Goal: Information Seeking & Learning: Learn about a topic

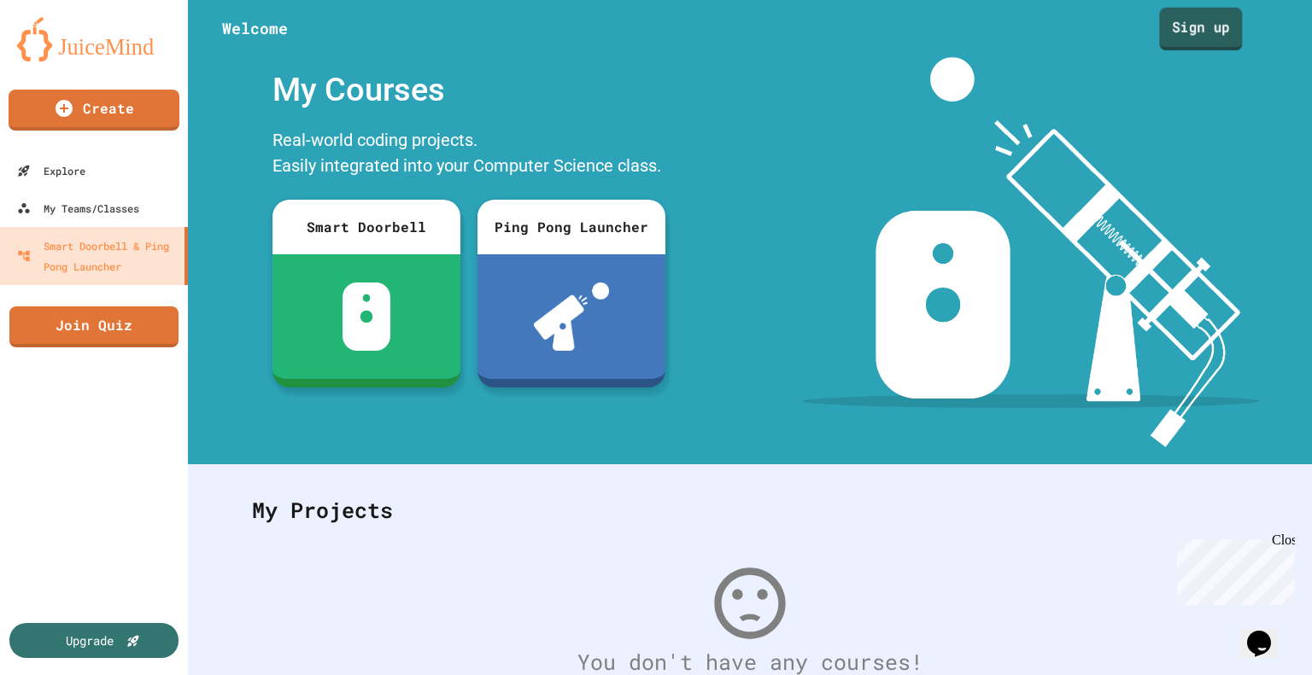
click at [1182, 42] on link "Sign up" at bounding box center [1200, 29] width 83 height 43
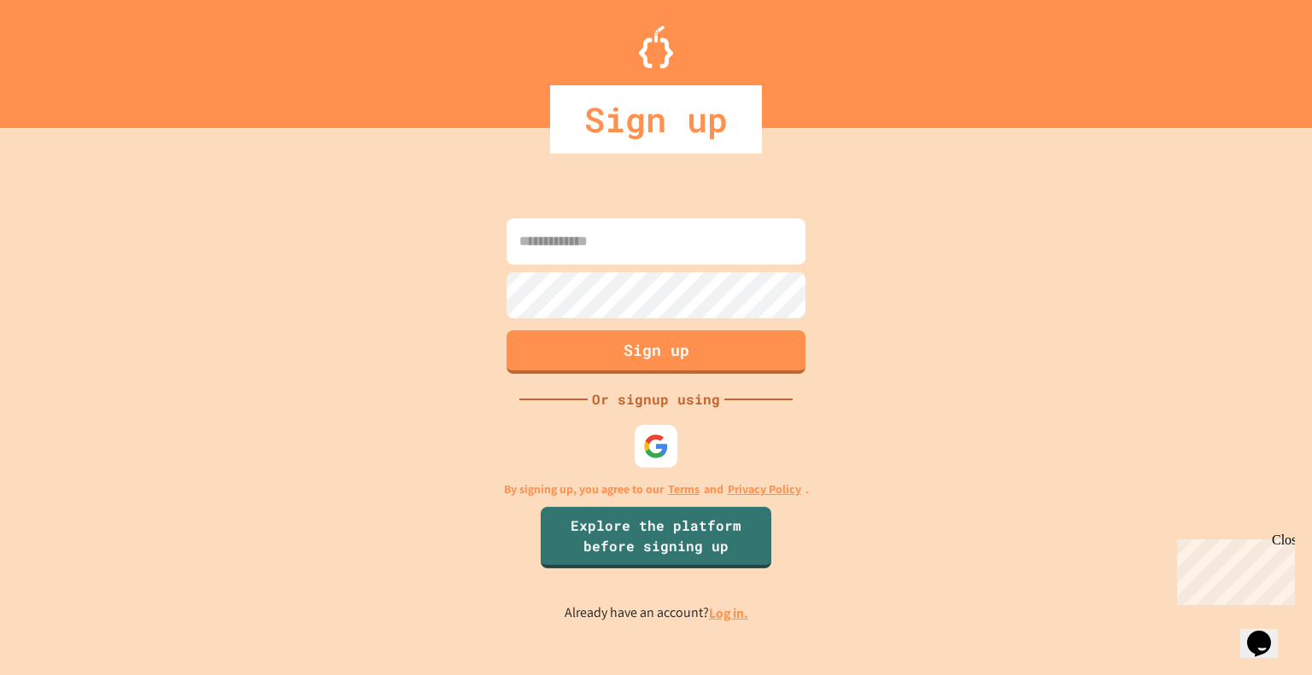
click at [717, 610] on link "Log in." at bounding box center [728, 614] width 39 height 18
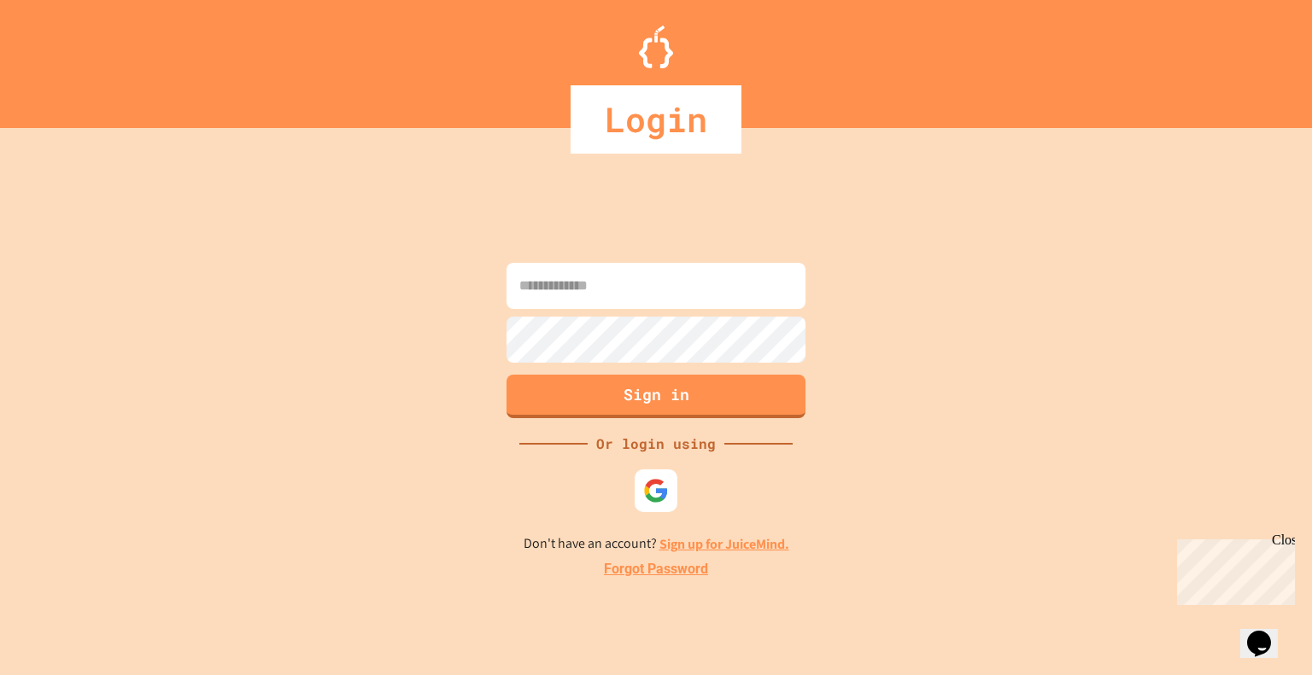
click at [663, 307] on input at bounding box center [655, 286] width 299 height 46
type input "**********"
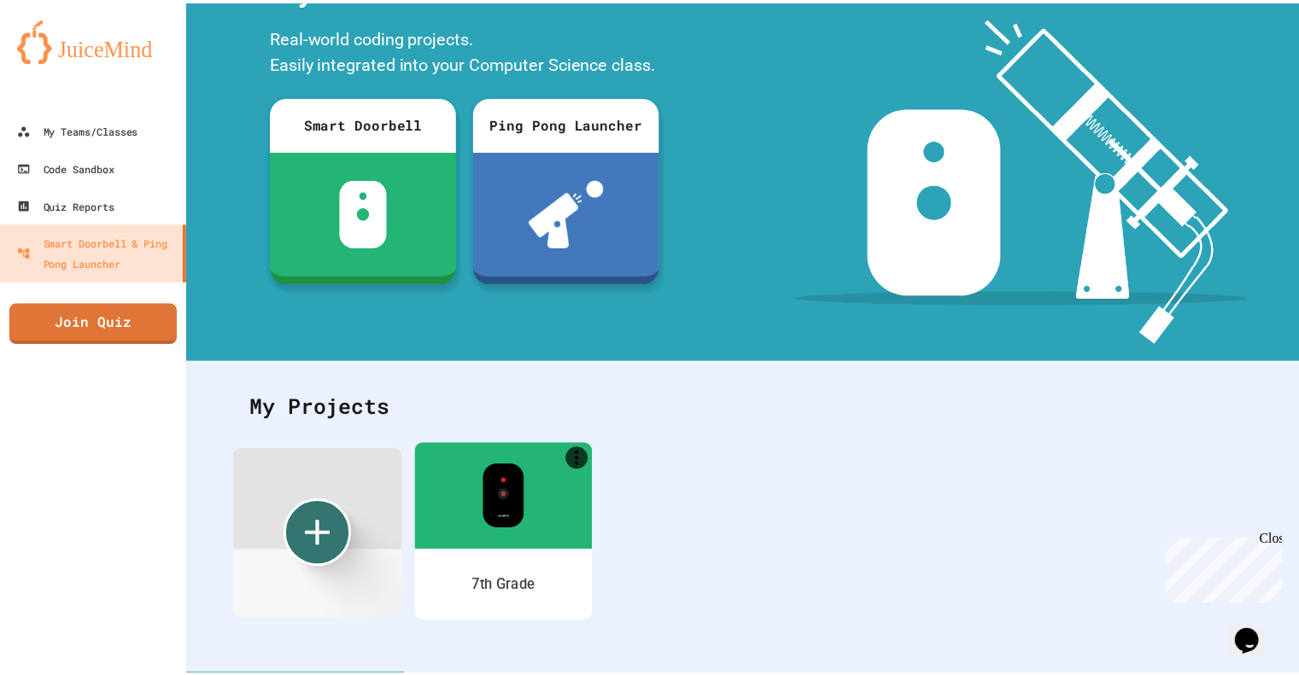
scroll to position [115, 0]
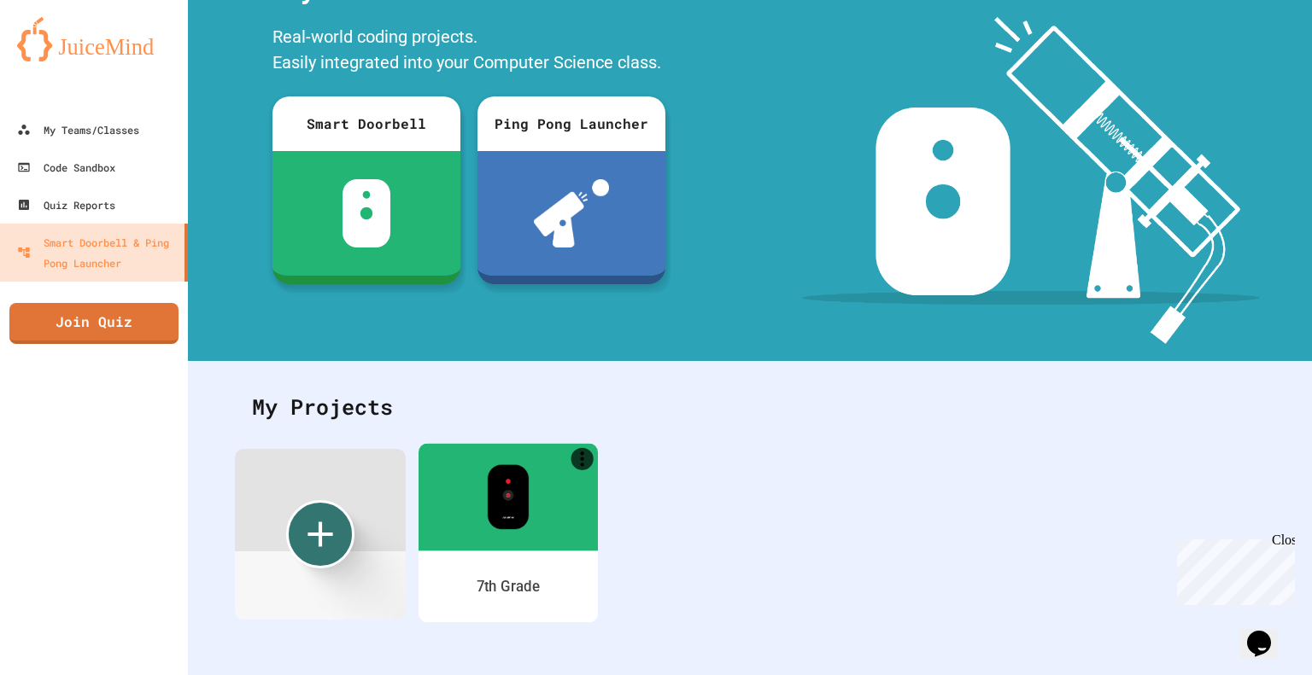
click at [509, 482] on img at bounding box center [508, 497] width 42 height 65
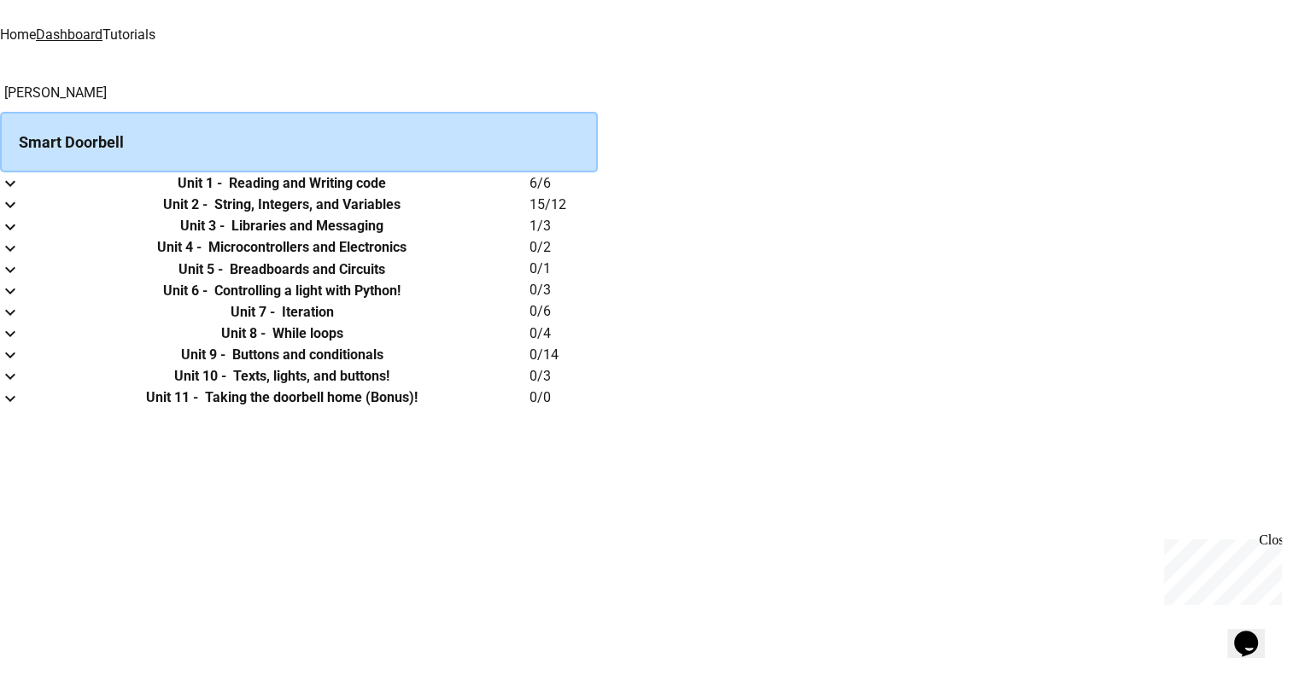
click at [155, 26] on link "Tutorials" at bounding box center [128, 34] width 53 height 16
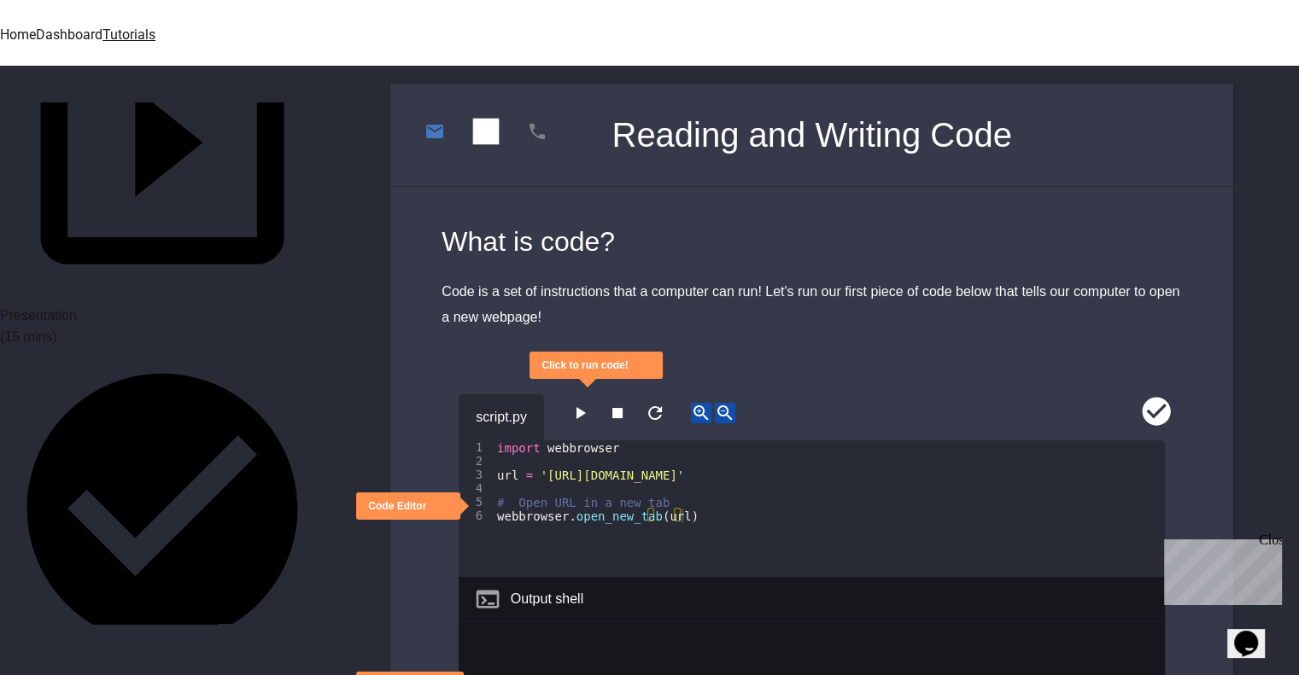
scroll to position [256, 0]
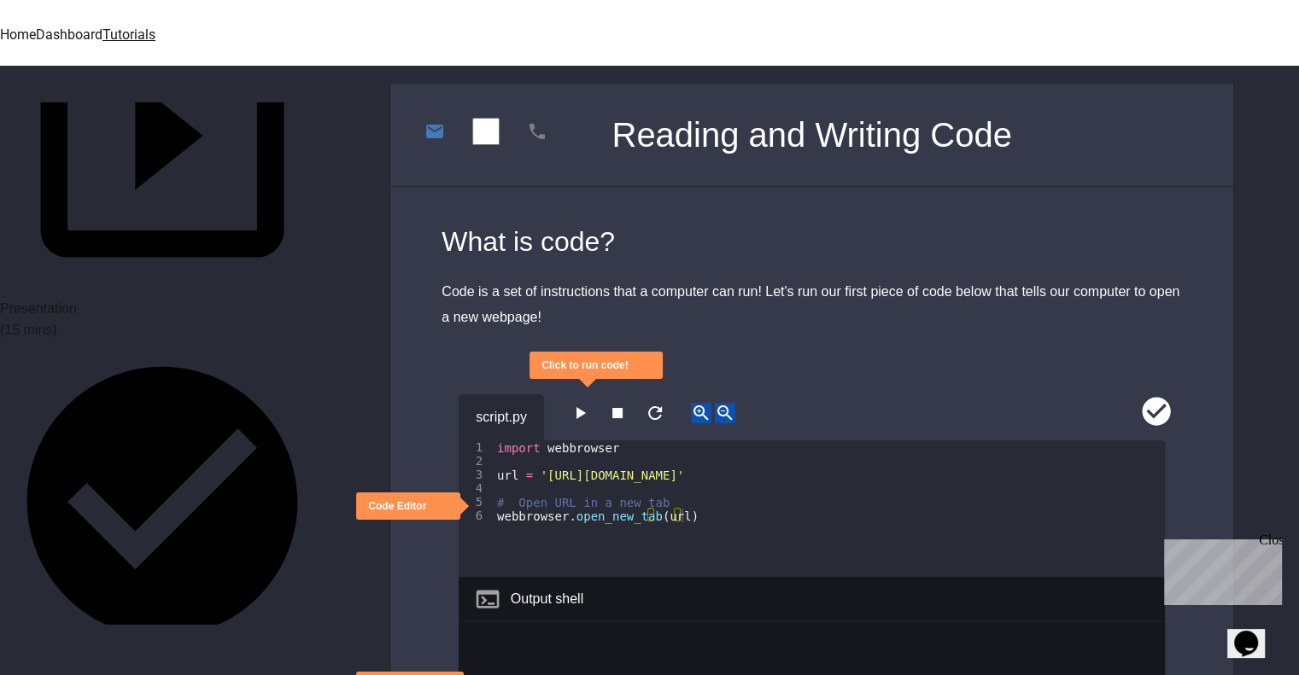
drag, startPoint x: 219, startPoint y: 402, endPoint x: 231, endPoint y: 401, distance: 11.1
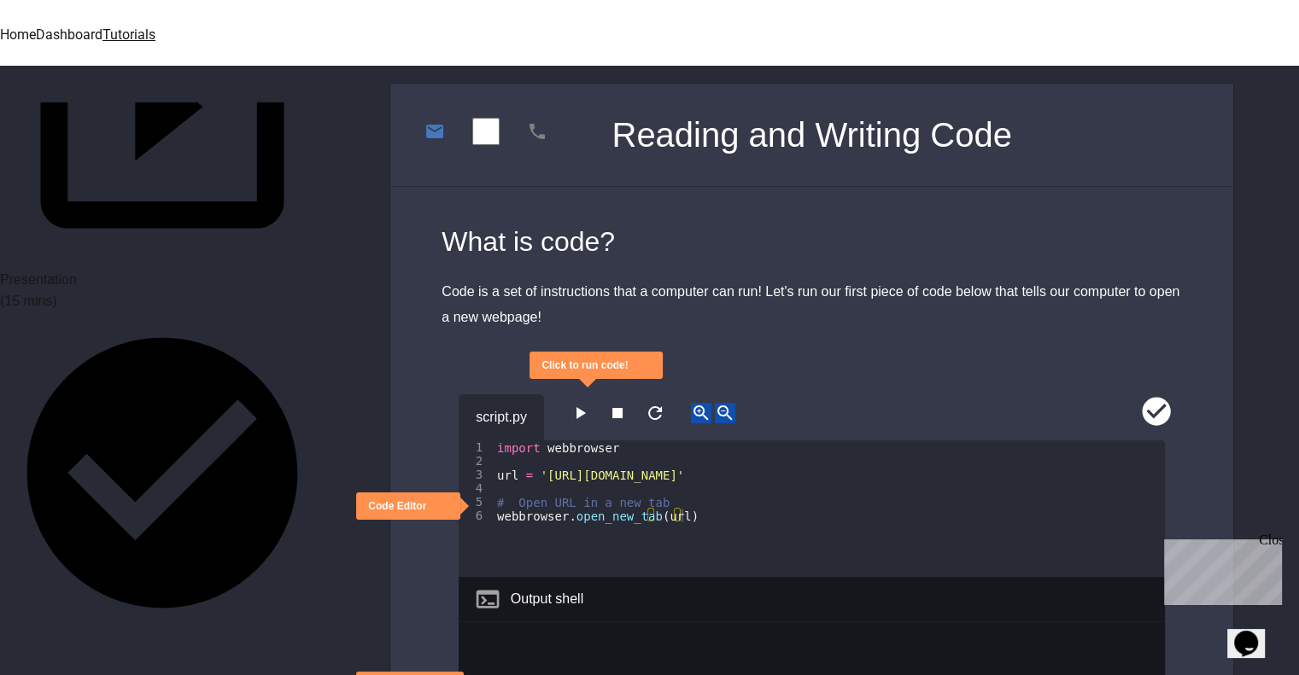
scroll to position [427, 0]
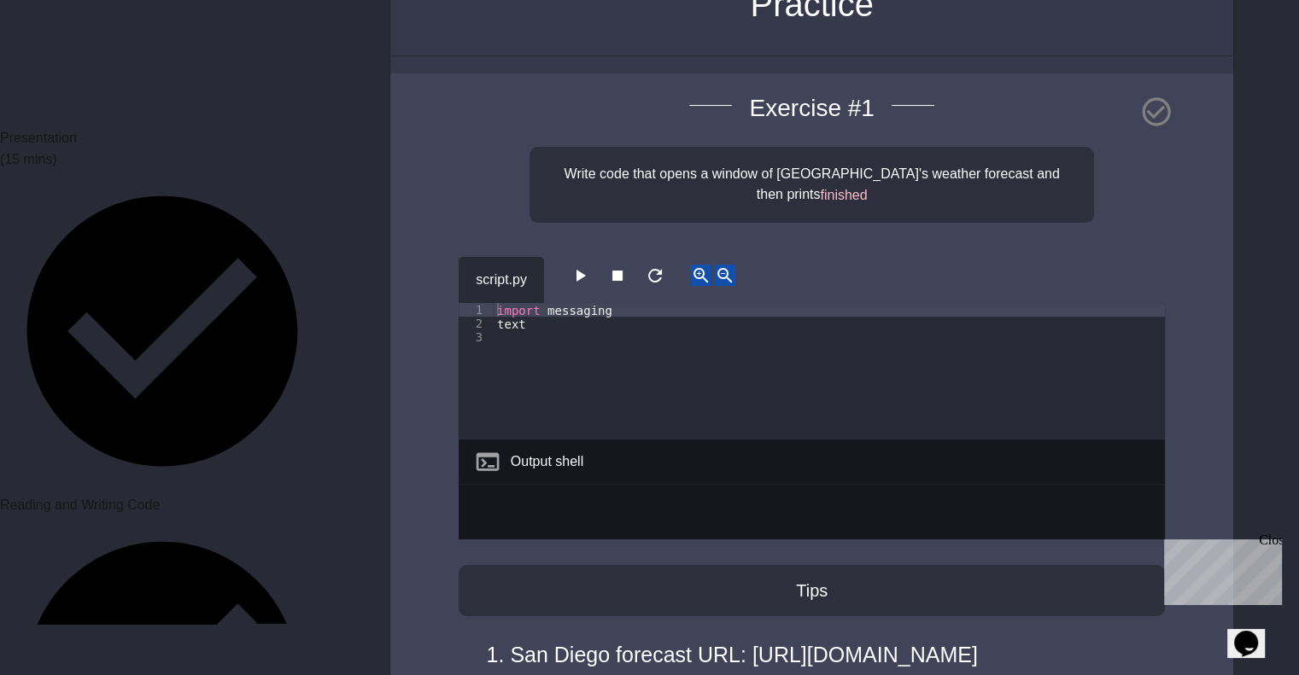
scroll to position [171, 0]
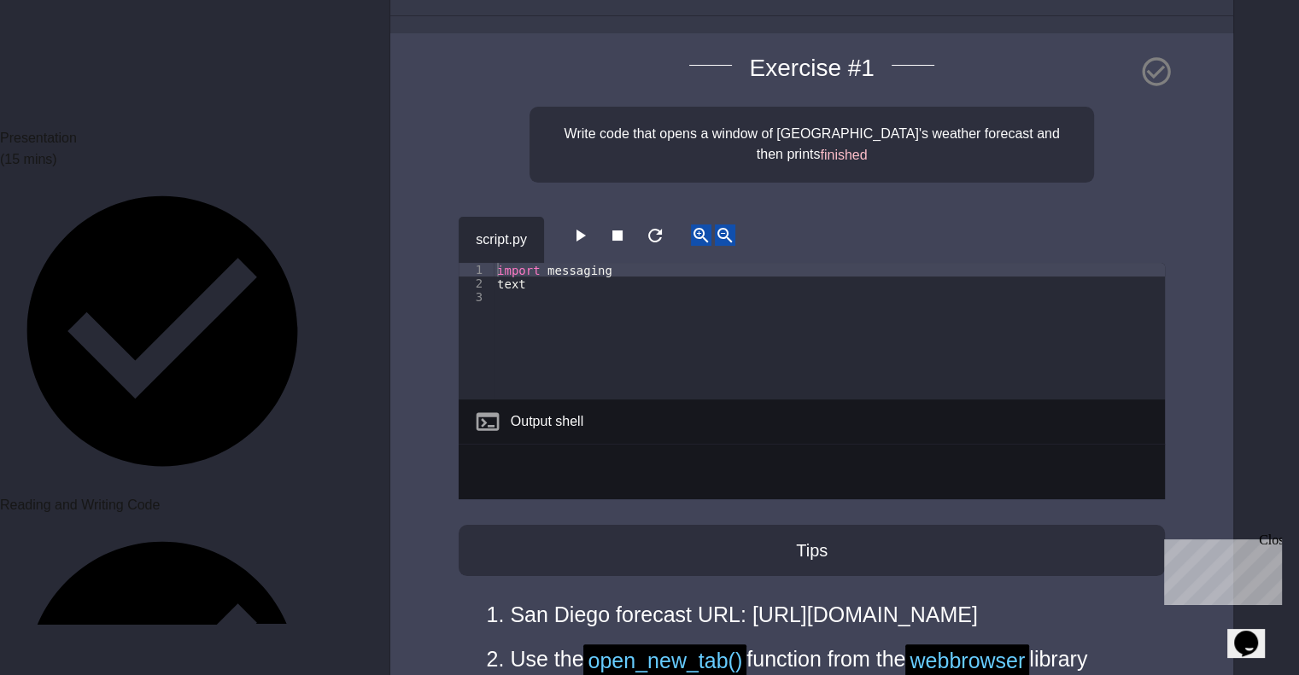
click at [575, 284] on div "import messaging text" at bounding box center [829, 345] width 671 height 164
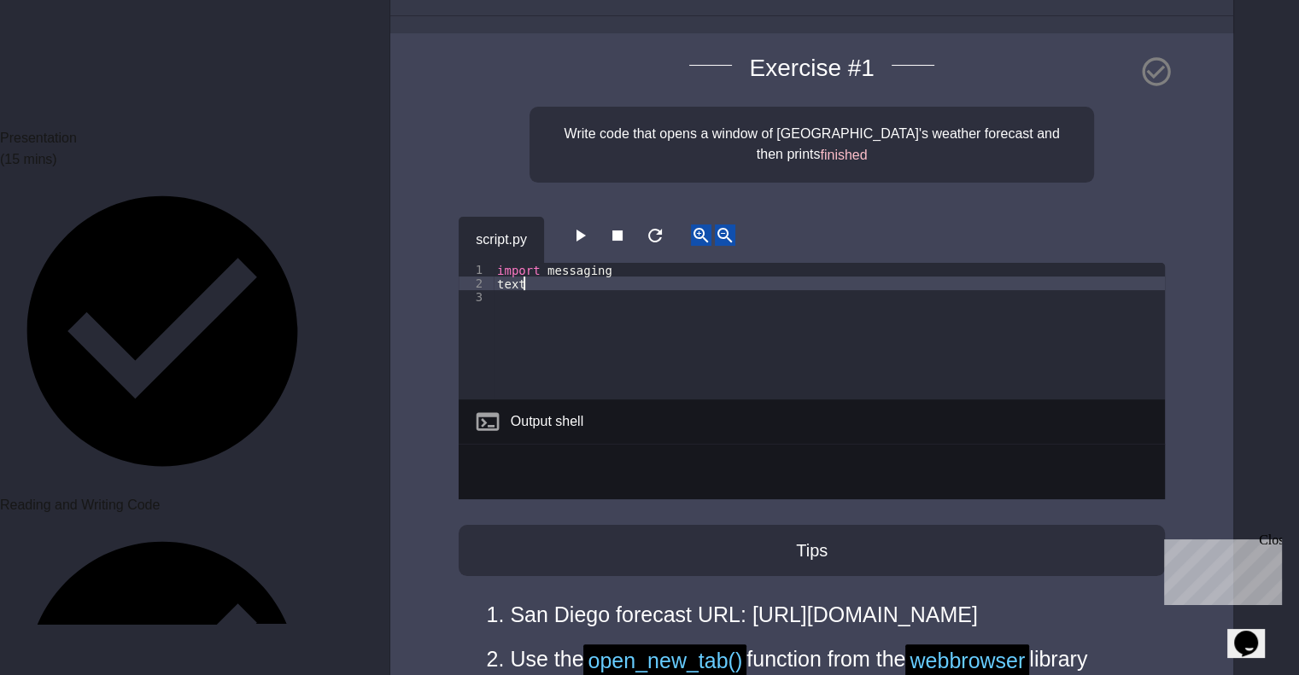
click at [565, 267] on div "import messaging text" at bounding box center [829, 345] width 671 height 164
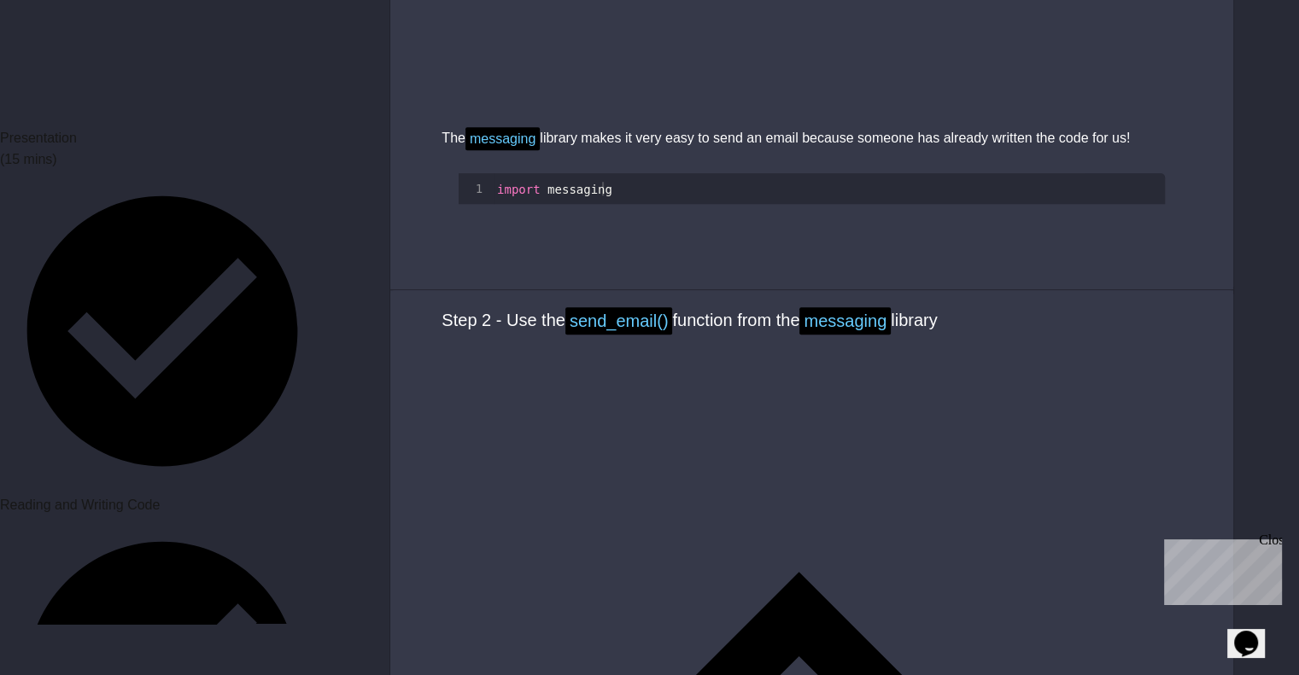
scroll to position [1793, 0]
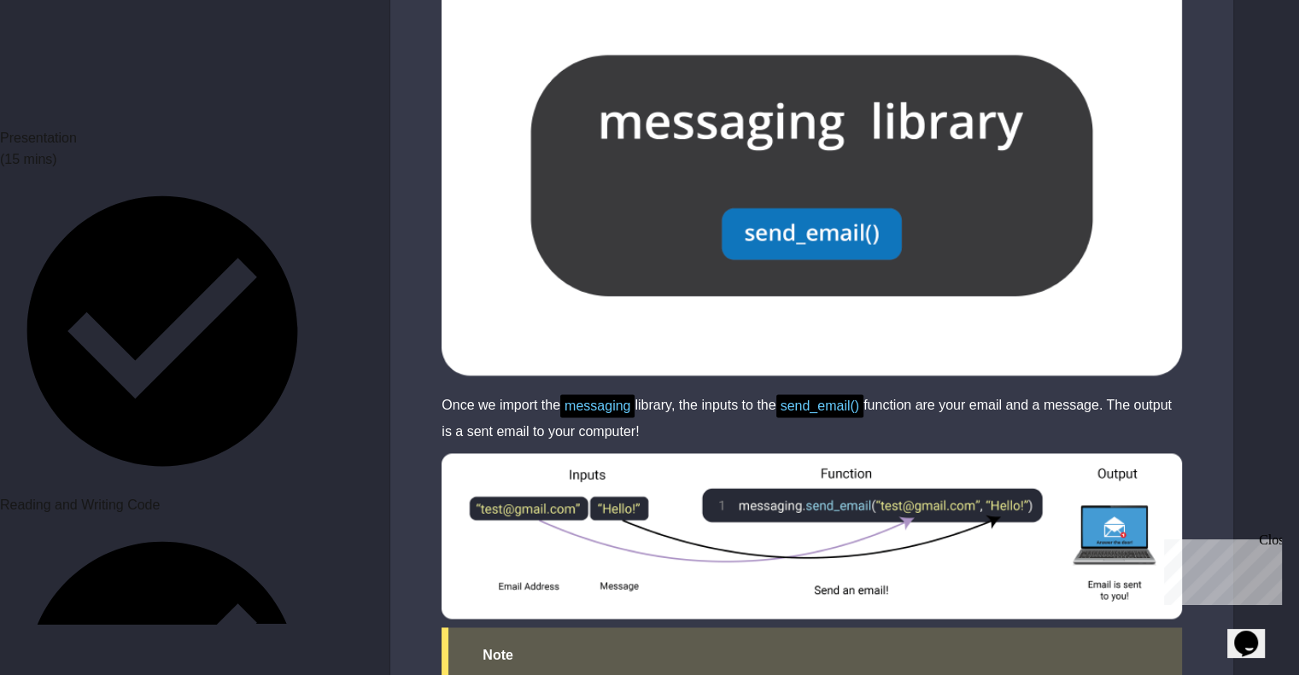
scroll to position [2818, 0]
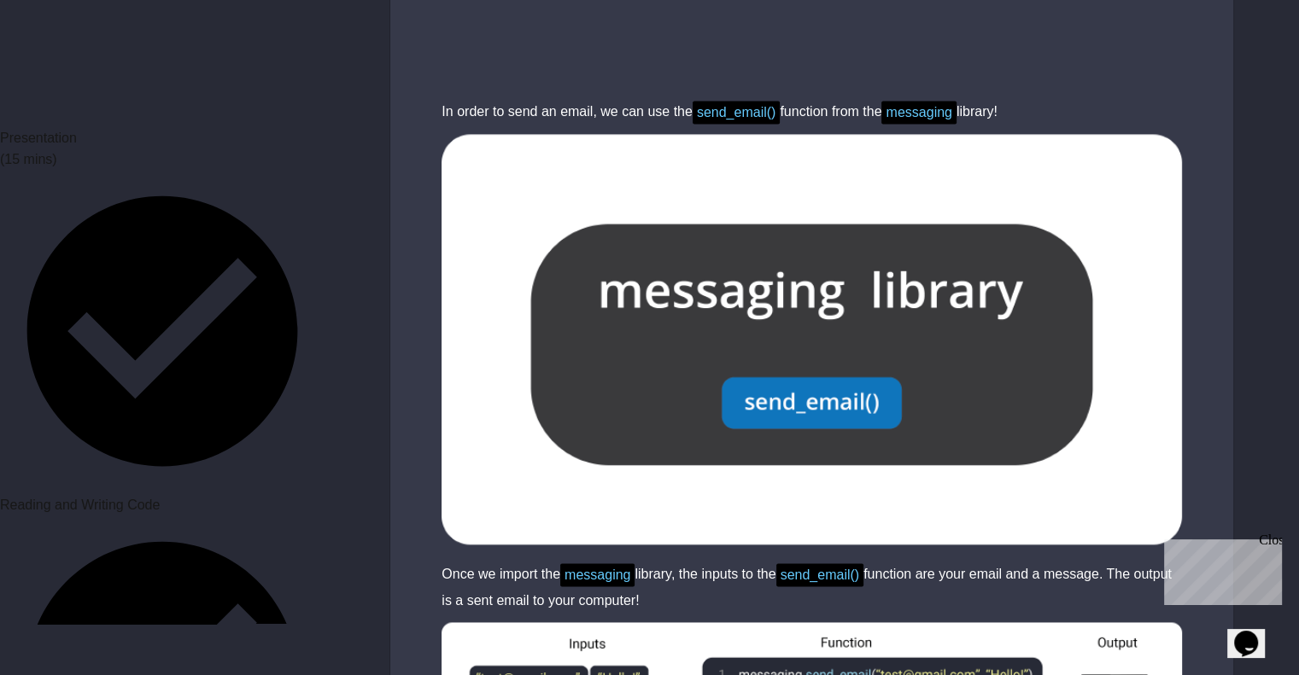
scroll to position [2562, 0]
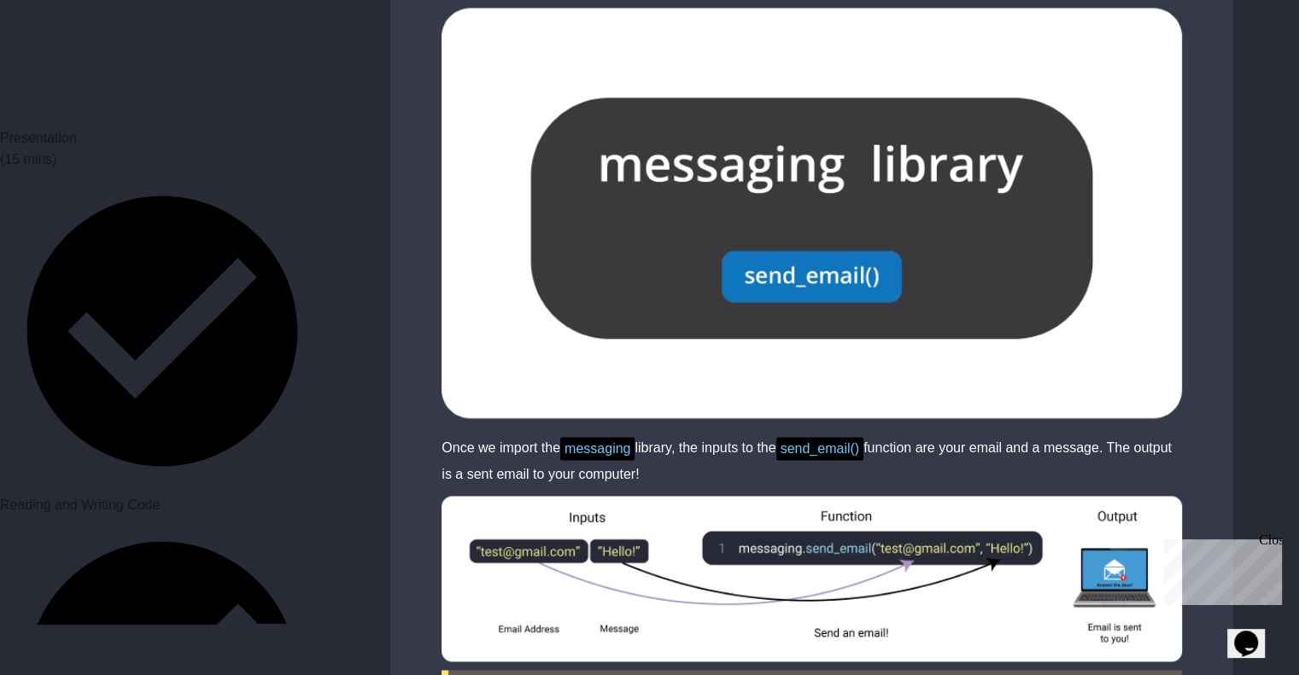
drag, startPoint x: 502, startPoint y: 418, endPoint x: 680, endPoint y: 479, distance: 187.7
drag, startPoint x: 495, startPoint y: 414, endPoint x: 777, endPoint y: 499, distance: 294.2
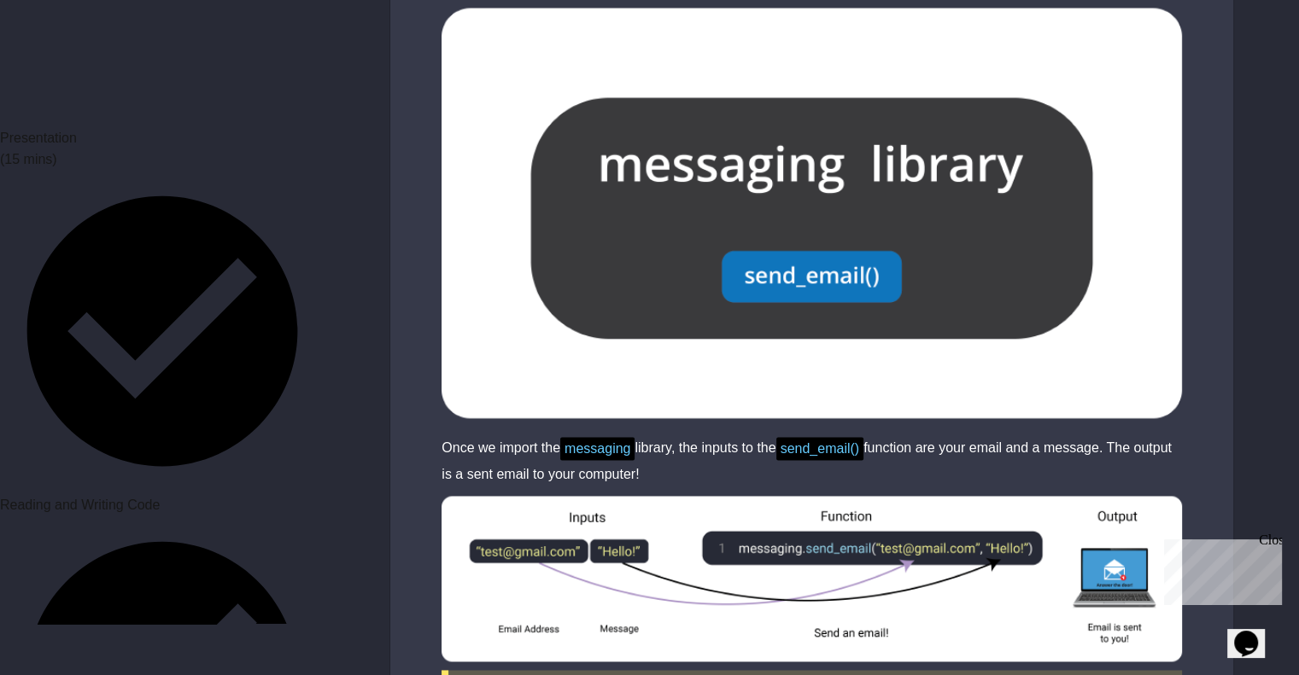
type textarea "**********"
